Goal: Navigation & Orientation: Find specific page/section

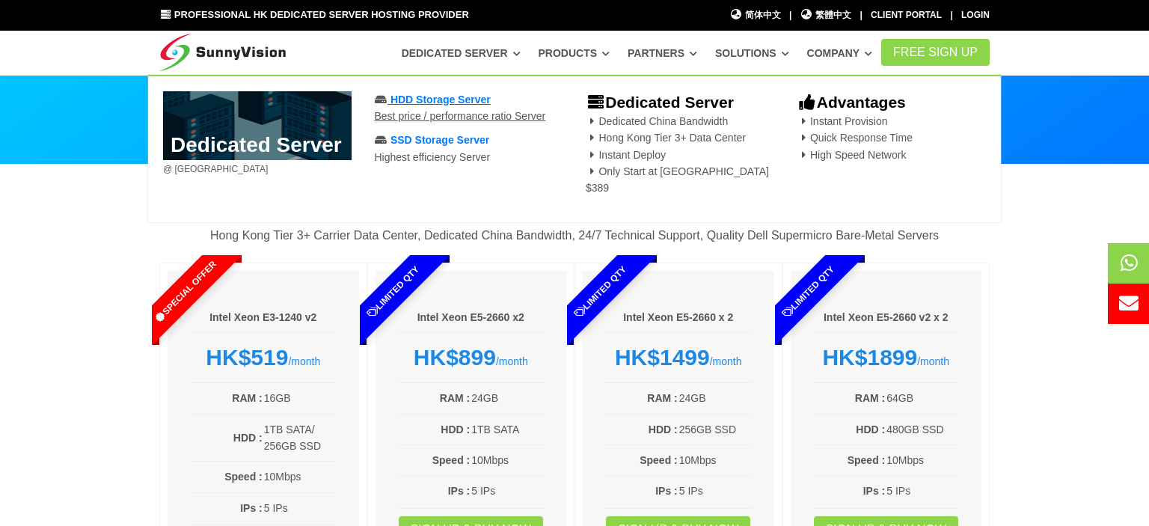
click at [468, 99] on span "HDD Storage Server" at bounding box center [441, 100] width 100 height 12
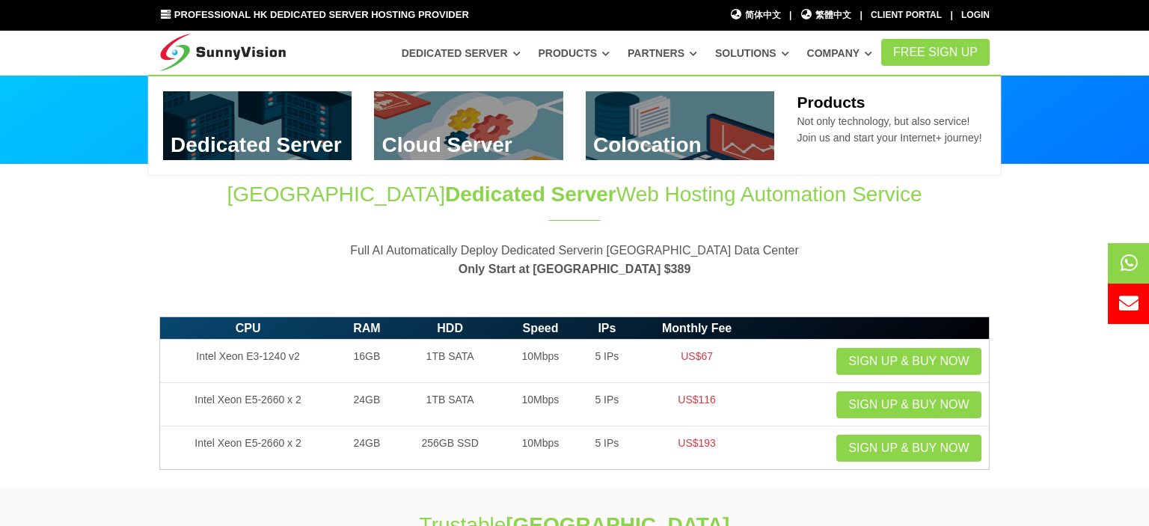
click at [610, 53] on link "Products" at bounding box center [574, 53] width 72 height 27
click at [610, 52] on icon at bounding box center [605, 53] width 7 height 8
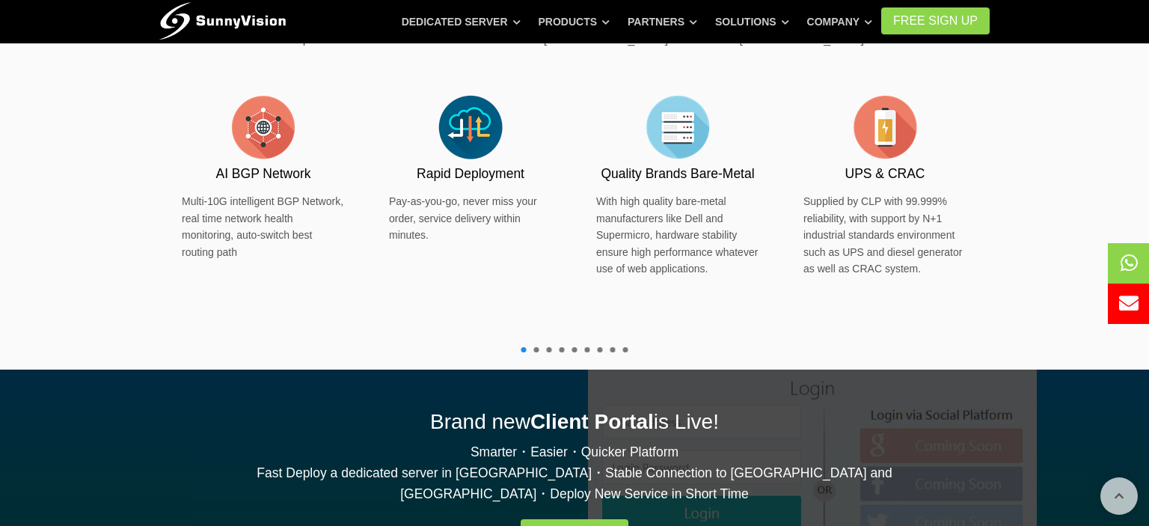
scroll to position [1026, 0]
